Goal: Subscribe to service/newsletter

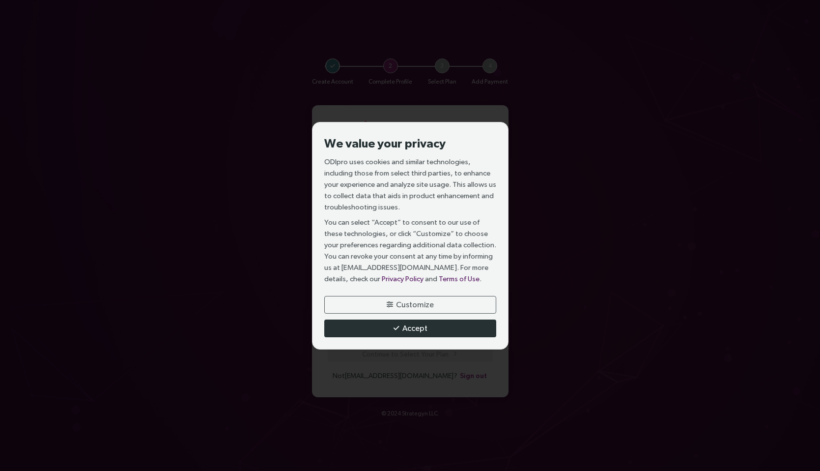
click at [401, 327] on button "Accept" at bounding box center [410, 328] width 172 height 18
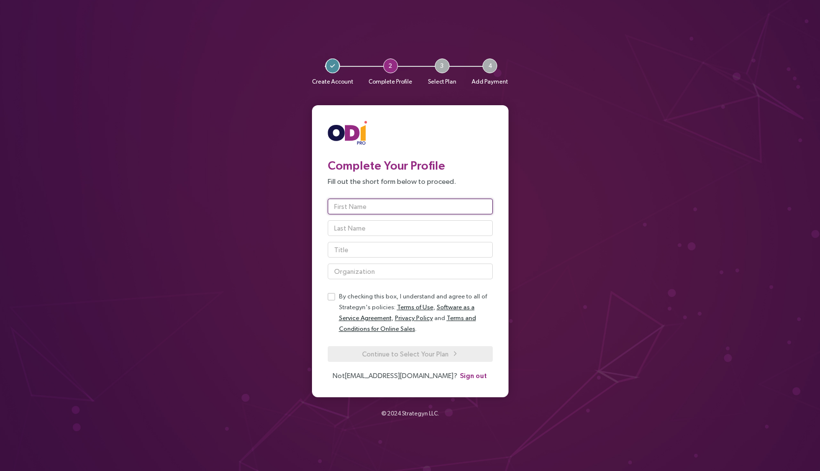
click at [363, 210] on input "text" at bounding box center [410, 207] width 165 height 16
type input "[PERSON_NAME]"
type input "Product Manager"
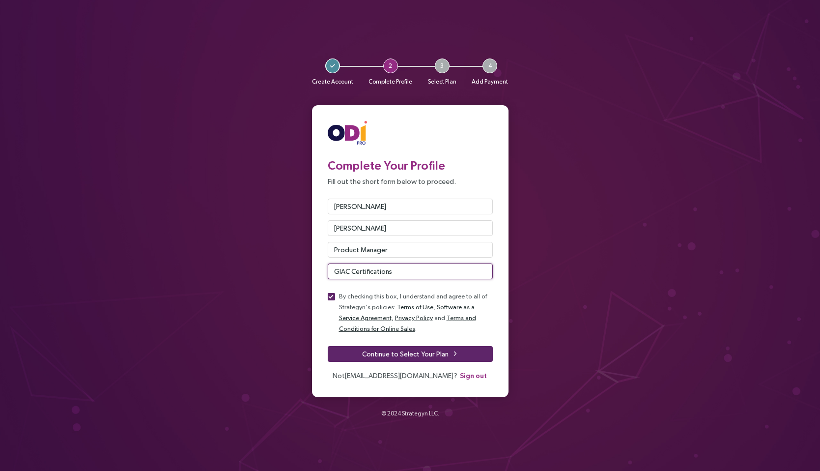
drag, startPoint x: 333, startPoint y: 271, endPoint x: 498, endPoint y: 270, distance: 165.6
click at [498, 270] on div "Complete Your Profile Fill out the short form below to proceed. [PERSON_NAME] P…" at bounding box center [410, 251] width 181 height 260
type input "SANS Institute"
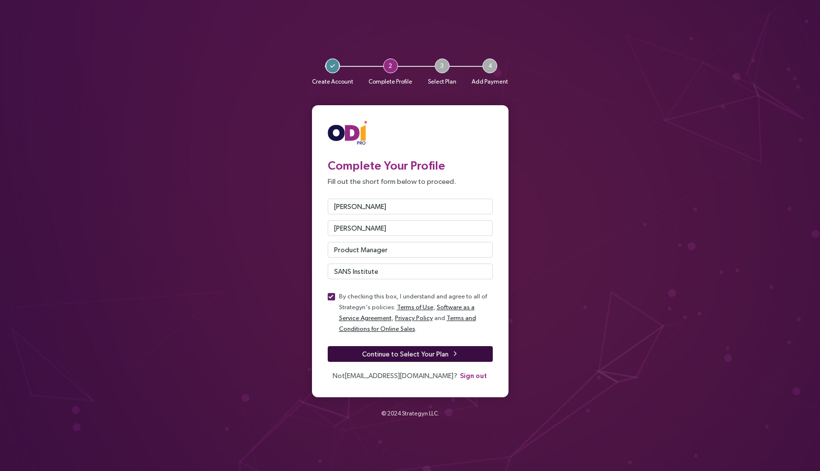
click at [434, 355] on span "Continue to Select Your Plan" at bounding box center [405, 353] width 86 height 11
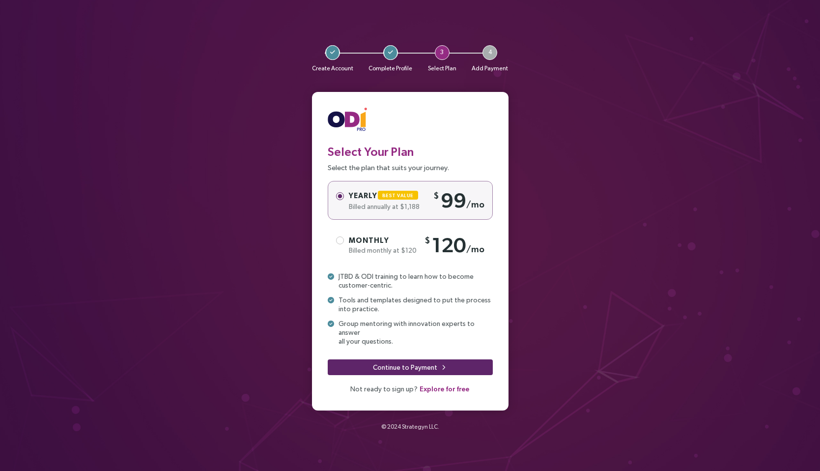
click at [379, 244] on span "Monthly" at bounding box center [369, 240] width 40 height 8
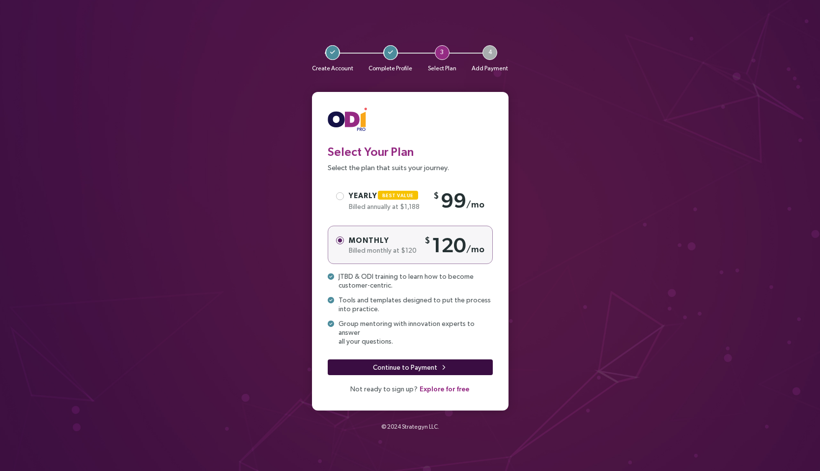
click at [376, 363] on span "Continue to Payment" at bounding box center [405, 367] width 64 height 11
click at [443, 384] on span "Explore for free" at bounding box center [445, 388] width 50 height 11
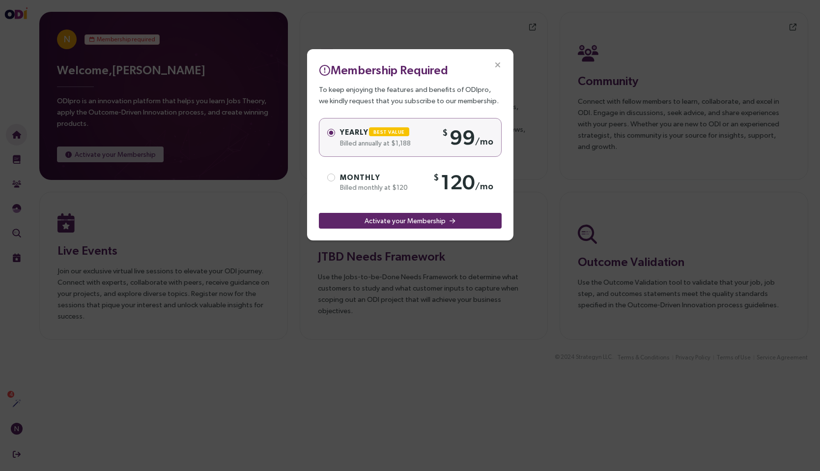
click at [493, 61] on icon "Close" at bounding box center [497, 65] width 9 height 9
